Goal: Task Accomplishment & Management: Manage account settings

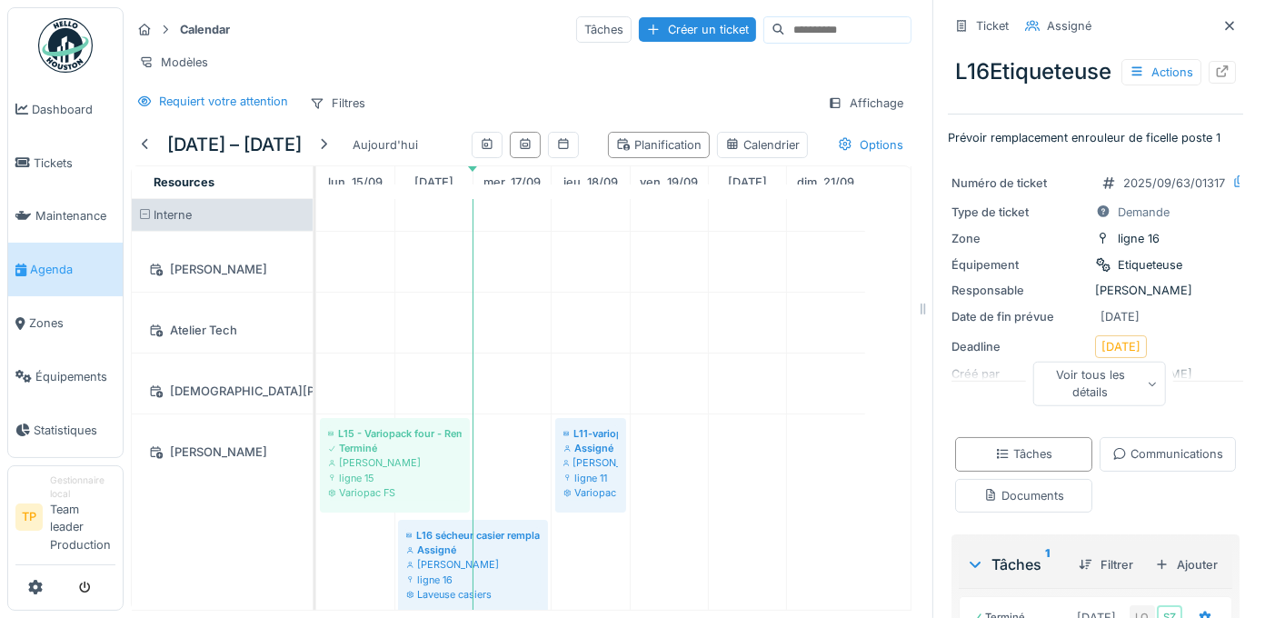
scroll to position [3230, 0]
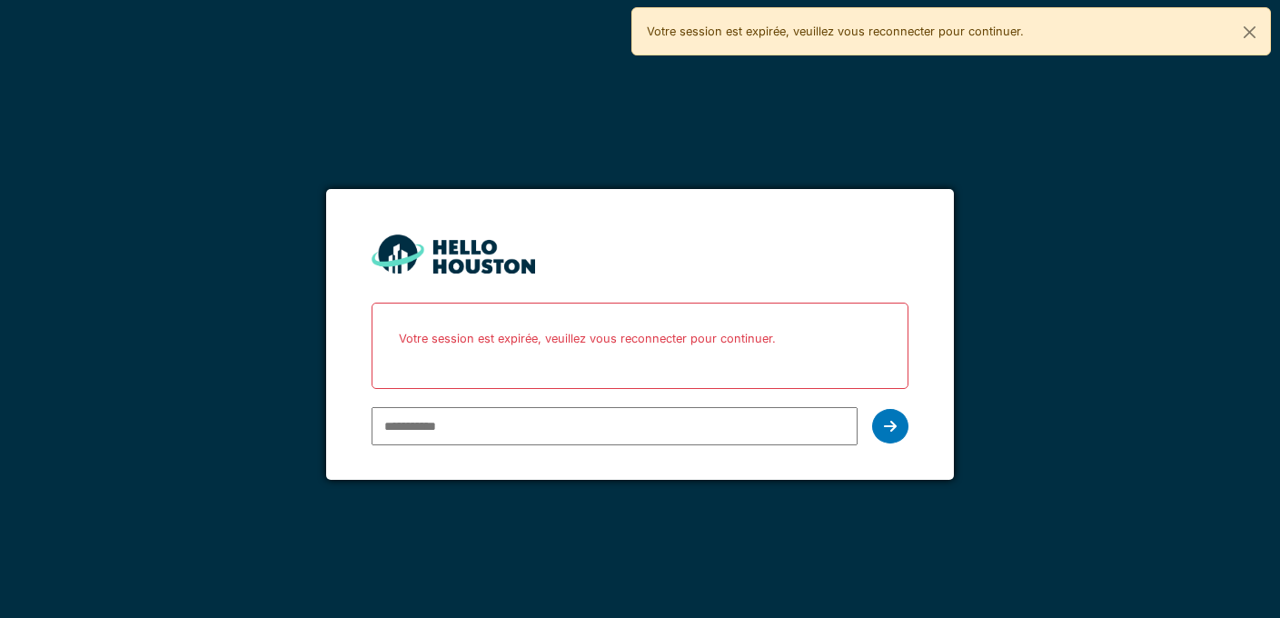
click at [663, 428] on input "email" at bounding box center [615, 426] width 487 height 38
